Goal: Find specific page/section: Find specific page/section

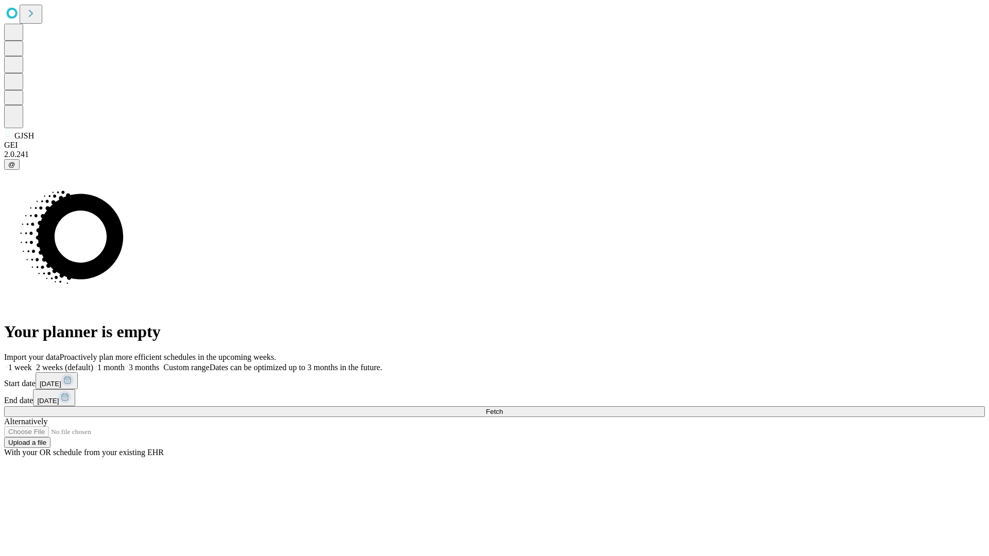
click at [503, 408] on span "Fetch" at bounding box center [494, 412] width 17 height 8
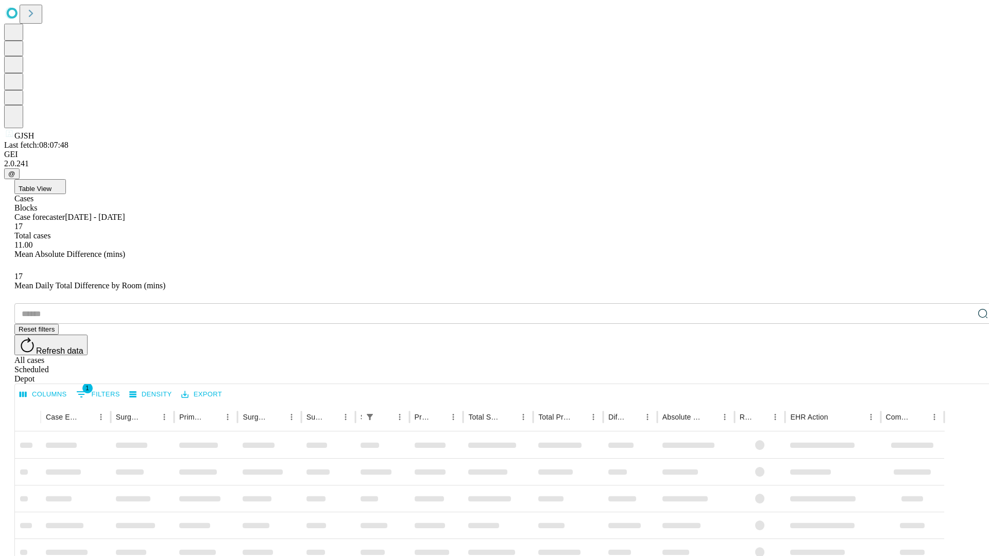
click at [52, 185] on span "Table View" at bounding box center [35, 189] width 33 height 8
